Goal: Information Seeking & Learning: Learn about a topic

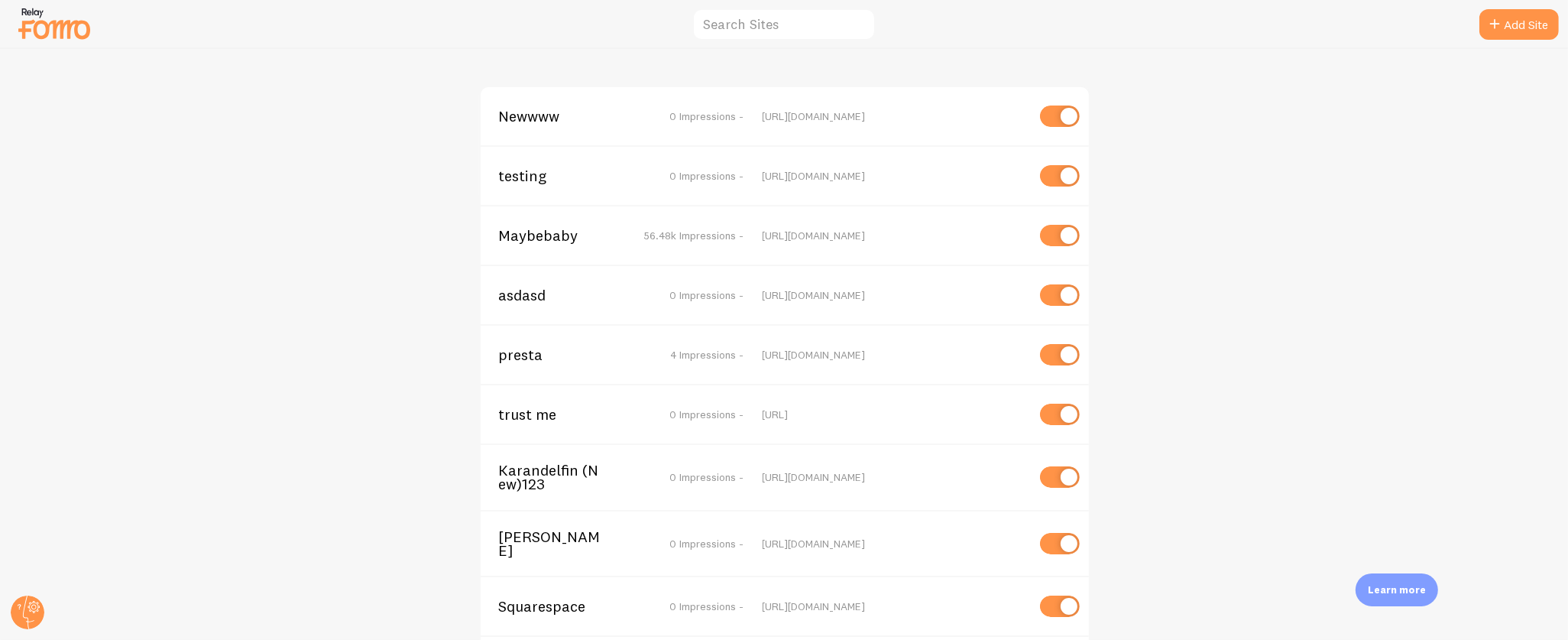
click at [515, 229] on span "Maybebaby" at bounding box center [560, 236] width 123 height 14
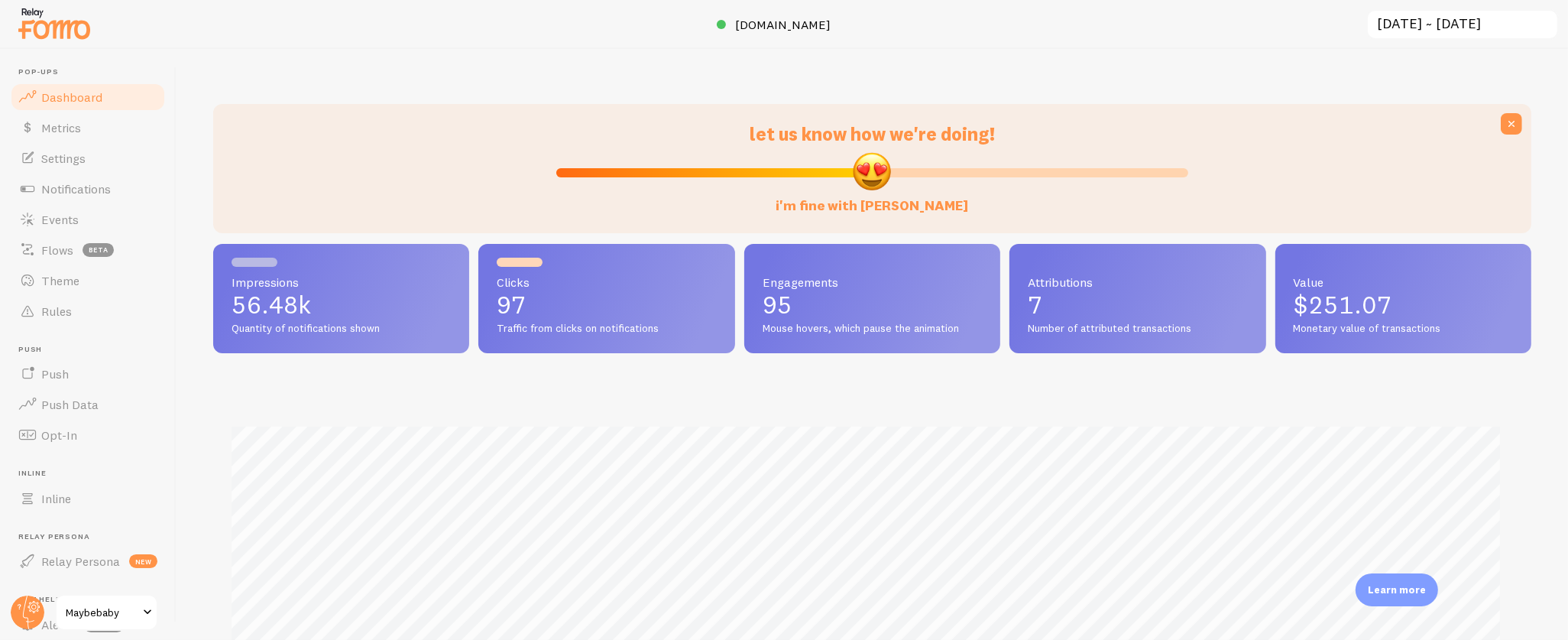
scroll to position [401, 1304]
click at [783, 23] on span "[DOMAIN_NAME]" at bounding box center [782, 25] width 96 height 16
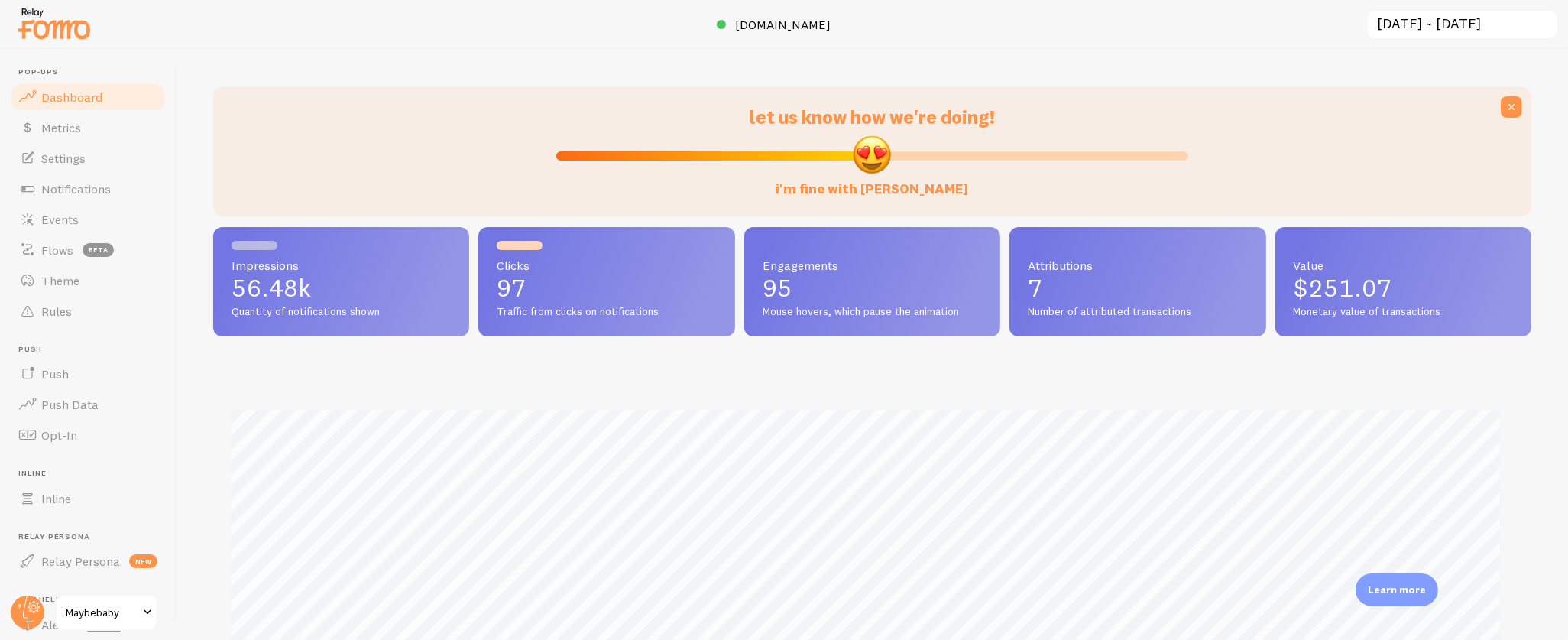
scroll to position [33, 0]
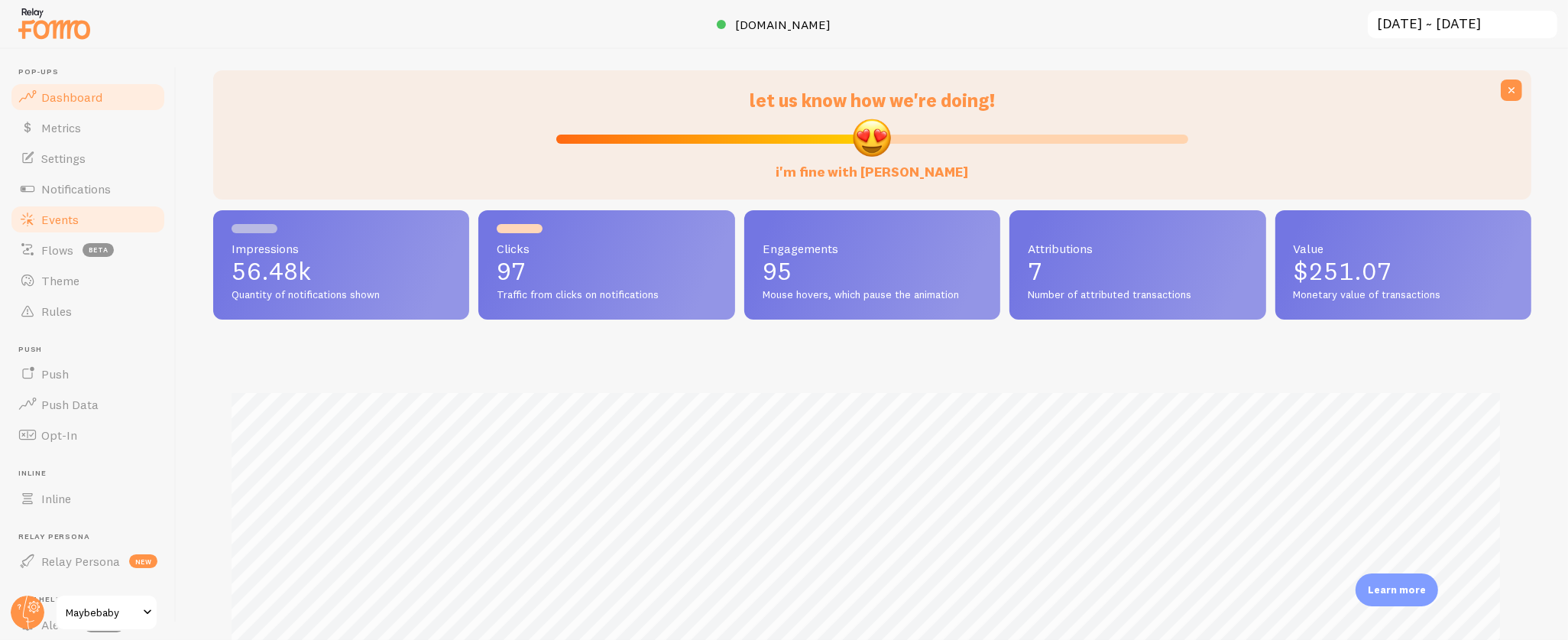
click at [72, 215] on span "Events" at bounding box center [60, 219] width 37 height 16
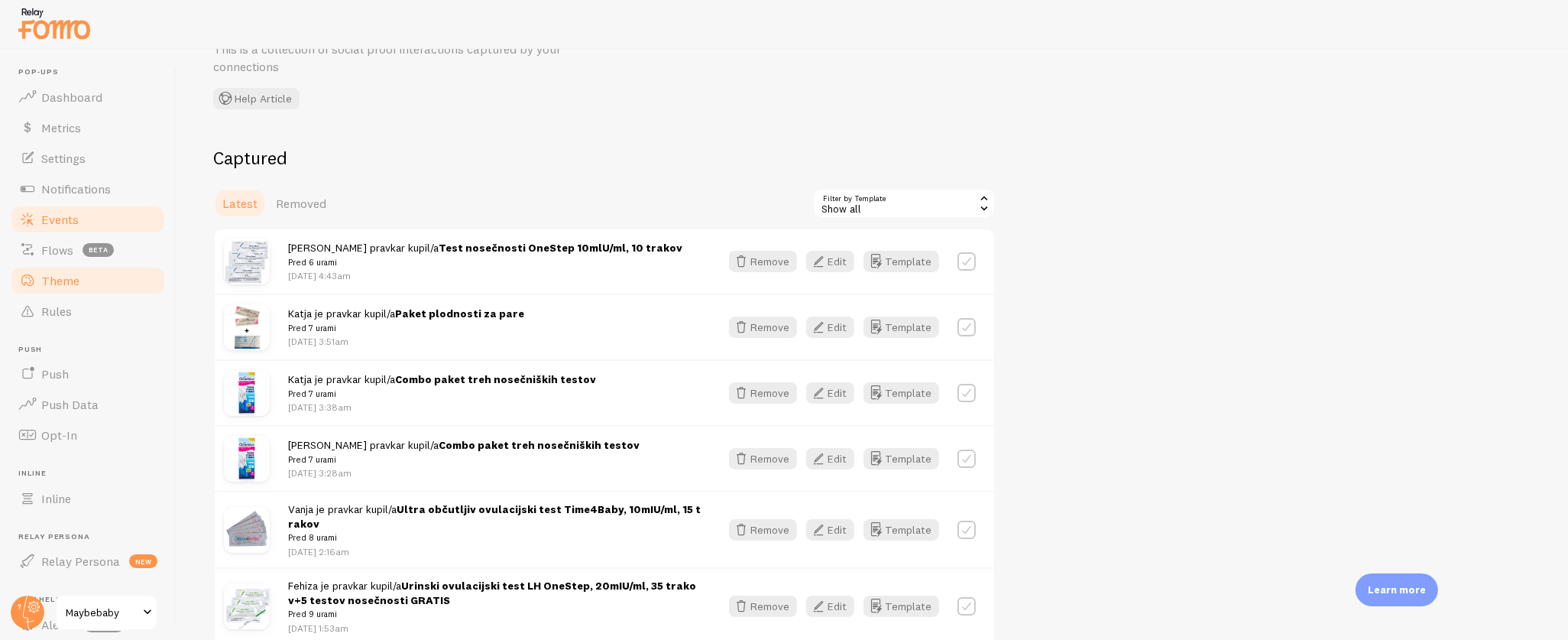
scroll to position [84, 0]
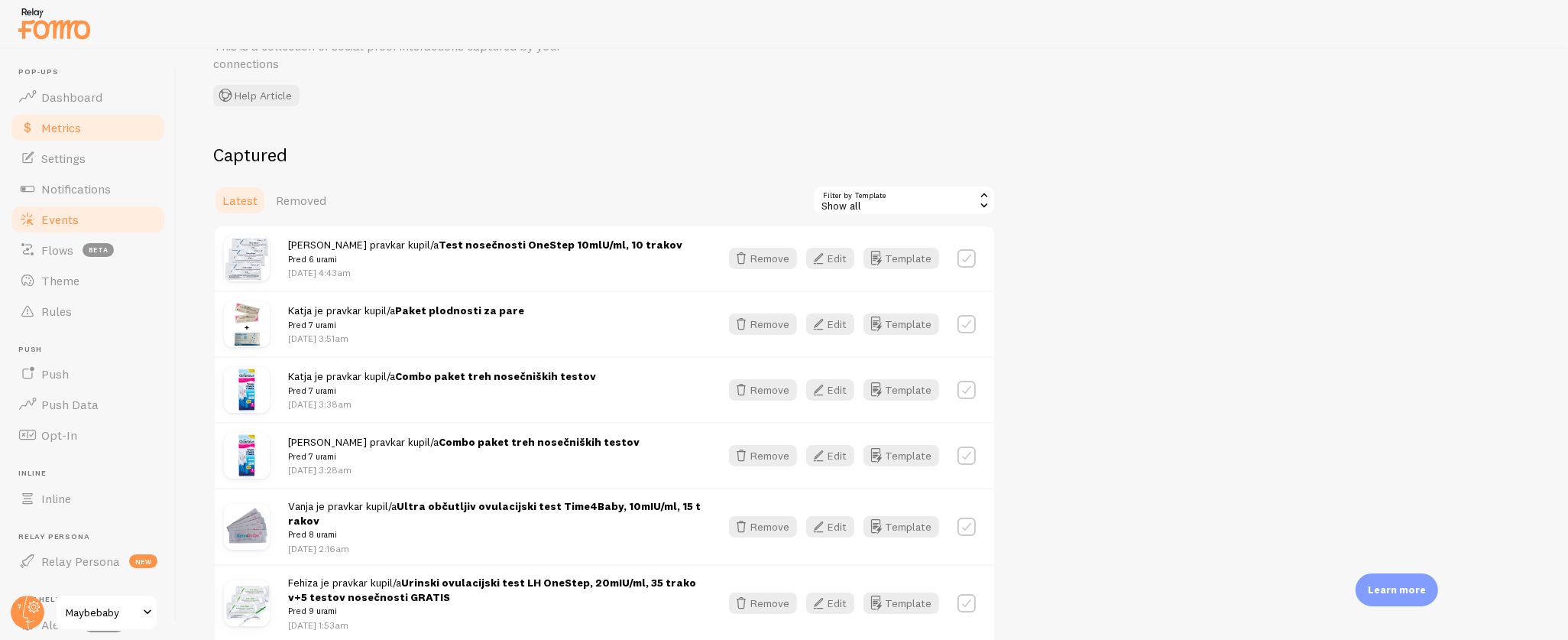
click at [67, 126] on span "Metrics" at bounding box center [61, 128] width 40 height 16
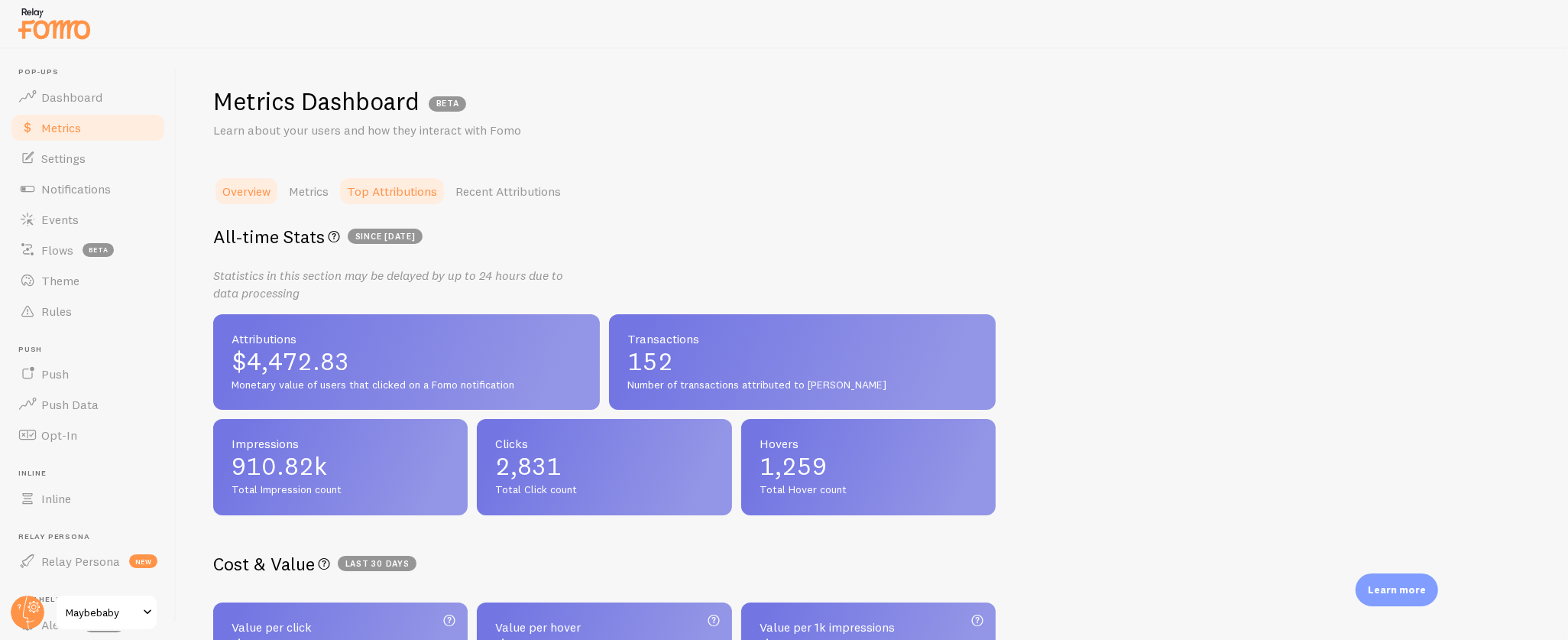
click at [389, 191] on link "Top Attributions" at bounding box center [392, 191] width 109 height 30
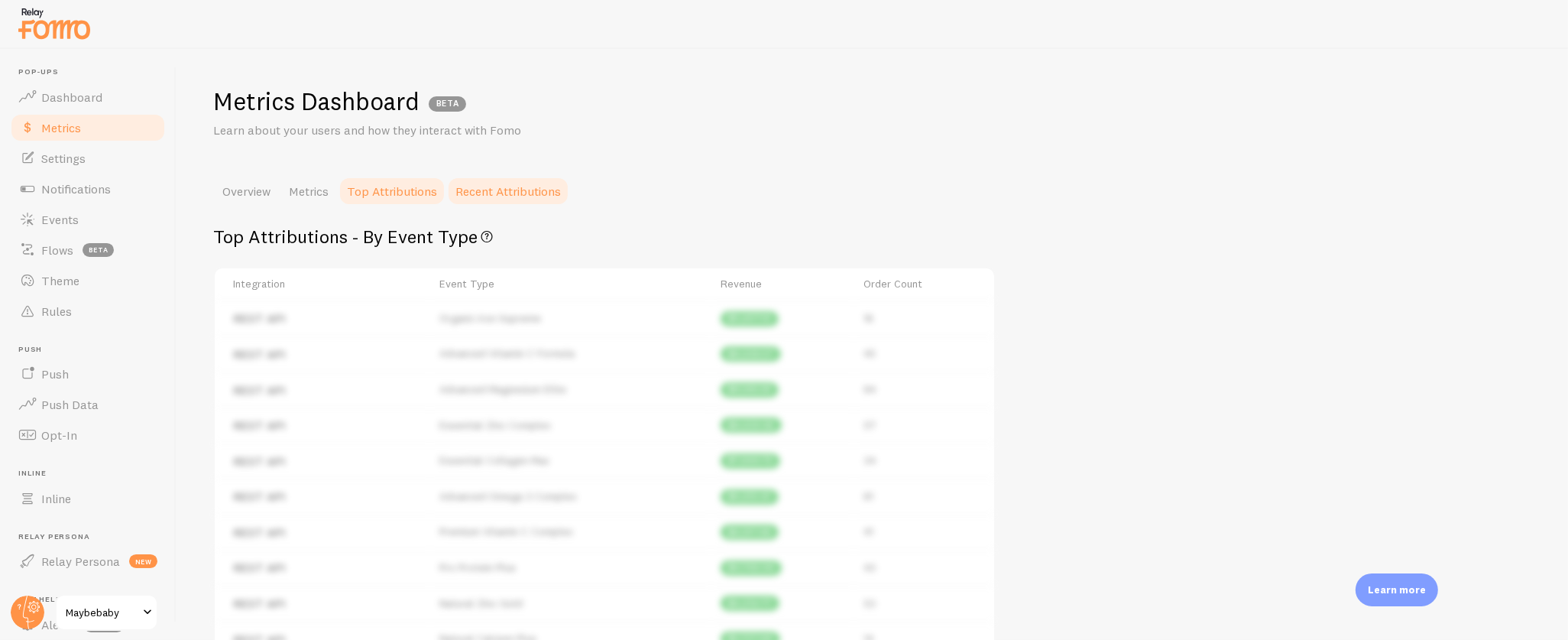
click at [526, 184] on link "Recent Attributions" at bounding box center [508, 191] width 124 height 30
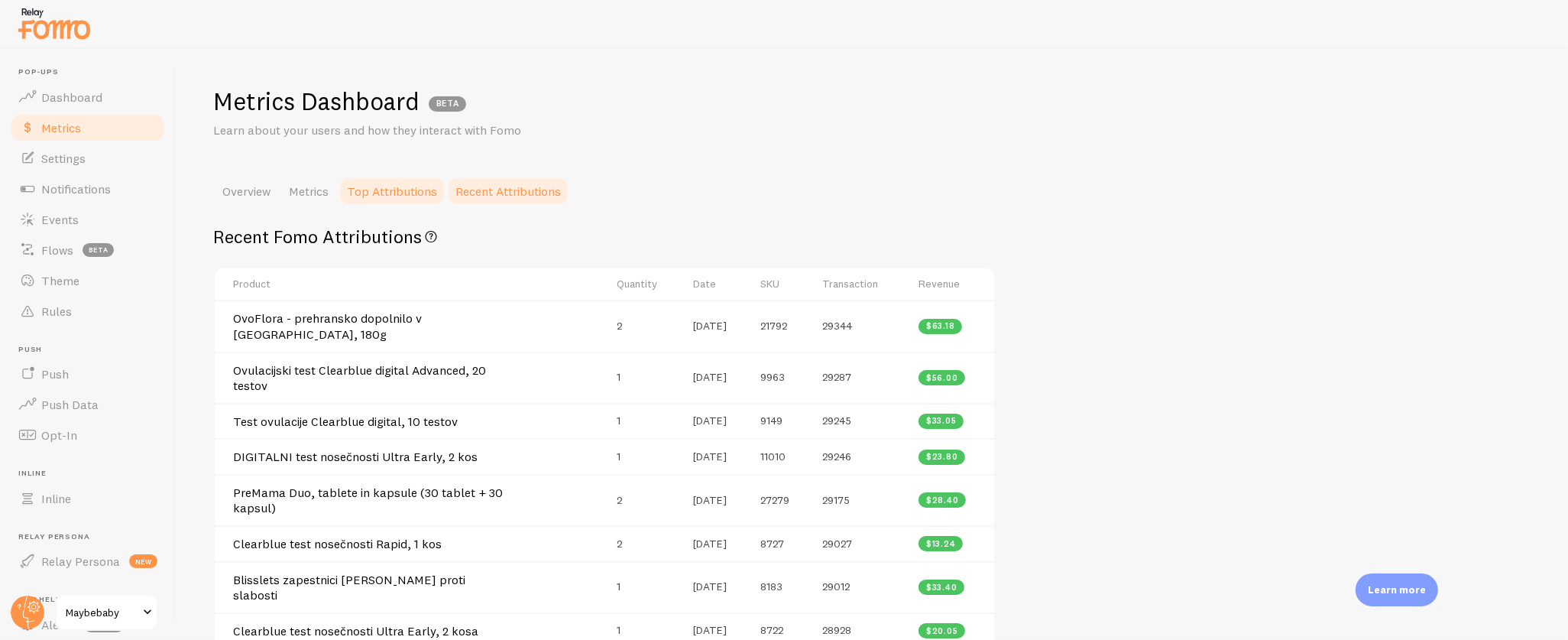
click at [375, 193] on link "Top Attributions" at bounding box center [392, 191] width 109 height 30
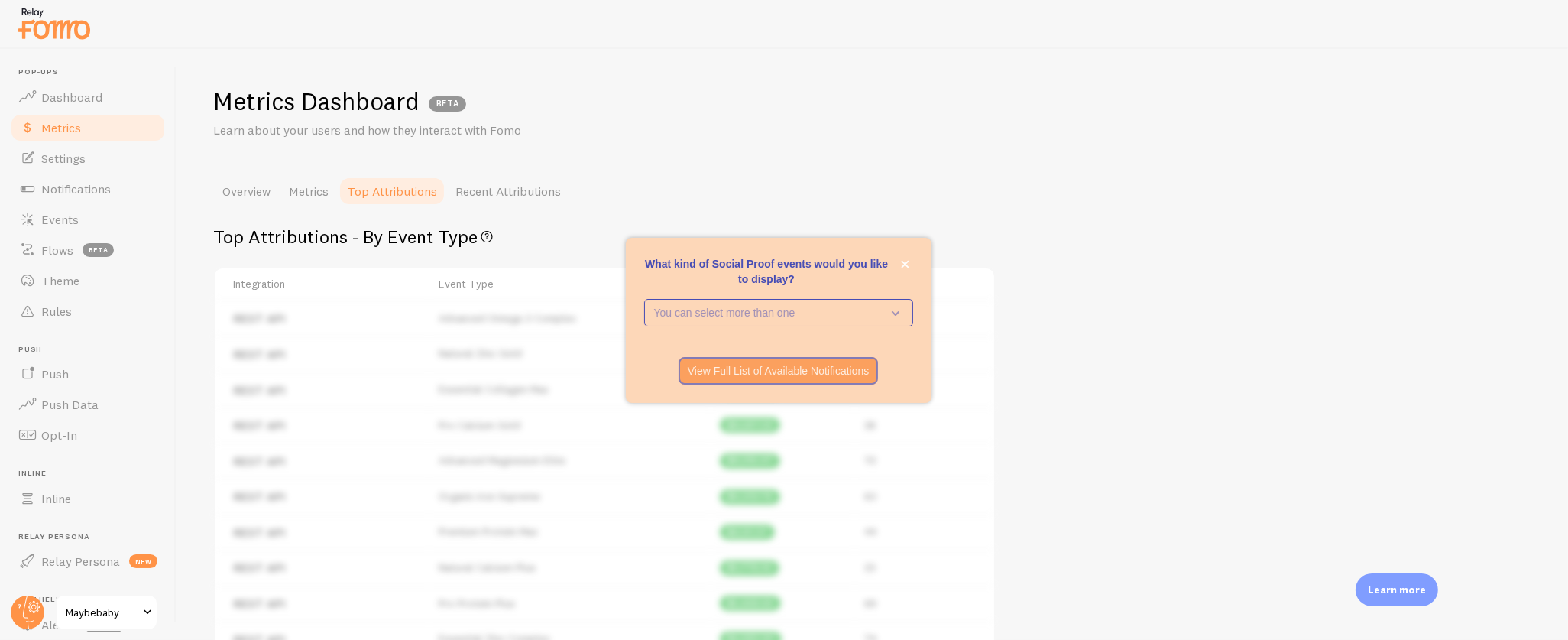
click at [1063, 107] on div "Metrics Dashboard BETA" at bounding box center [871, 103] width 1318 height 36
click at [663, 163] on div "Metrics Dashboard BETA Learn about your users and how they interact with Fomo O…" at bounding box center [872, 344] width 1392 height 591
